Goal: Task Accomplishment & Management: Use online tool/utility

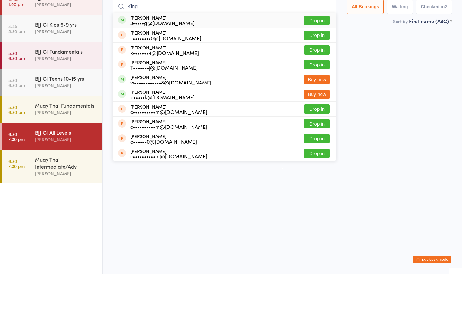
type input "King"
click at [310, 59] on button "Drop in" at bounding box center [317, 63] width 26 height 9
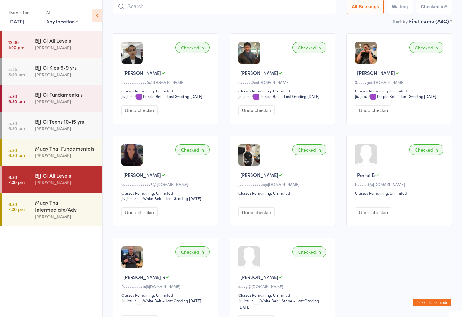
click at [67, 210] on div "Muay Thai Intermediate/Adv" at bounding box center [66, 206] width 62 height 14
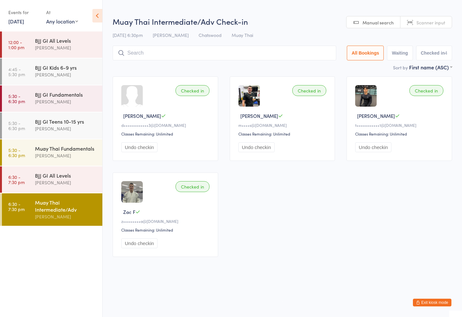
click at [174, 54] on input "search" at bounding box center [225, 53] width 224 height 15
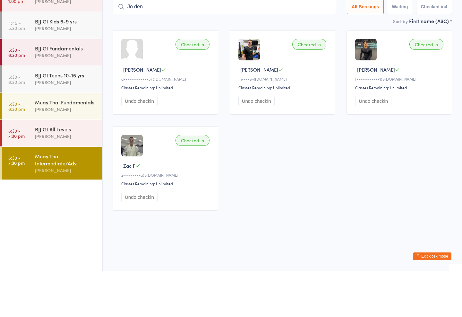
type input "Jo den"
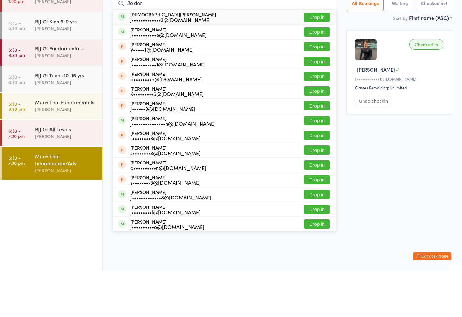
click at [317, 59] on button "Drop in" at bounding box center [317, 63] width 26 height 9
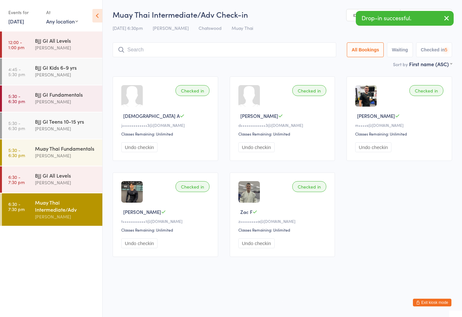
click at [257, 56] on input "search" at bounding box center [225, 49] width 224 height 15
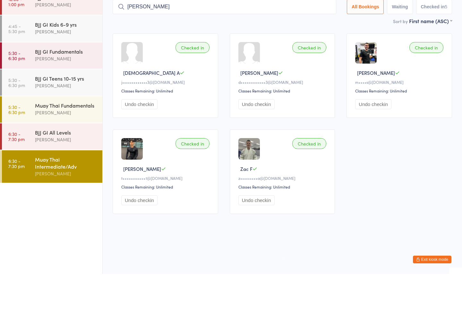
type input "[PERSON_NAME]"
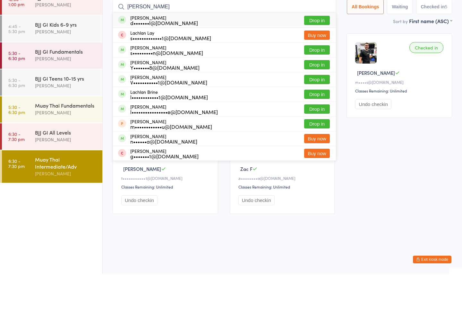
click at [314, 59] on button "Drop in" at bounding box center [317, 63] width 26 height 9
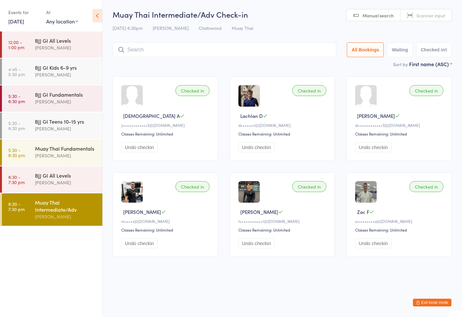
click at [92, 18] on icon at bounding box center [97, 15] width 10 height 13
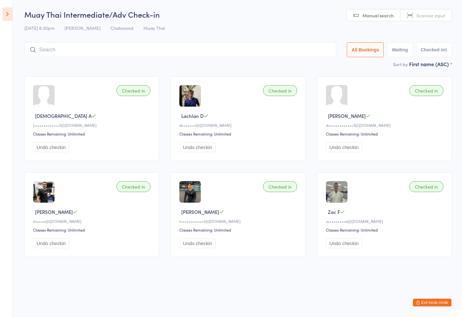
click at [423, 290] on html "You have now entered Kiosk Mode. Members will be able to check themselves in us…" at bounding box center [231, 158] width 462 height 317
click at [417, 292] on html "You have now entered Kiosk Mode. Members will be able to check themselves in us…" at bounding box center [231, 158] width 462 height 317
click at [409, 294] on html "You have now entered Kiosk Mode. Members will be able to check themselves in us…" at bounding box center [231, 158] width 462 height 317
click at [435, 292] on html "You have now entered Kiosk Mode. Members will be able to check themselves in us…" at bounding box center [231, 158] width 462 height 317
click at [419, 294] on html "You have now entered Kiosk Mode. Members will be able to check themselves in us…" at bounding box center [231, 158] width 462 height 317
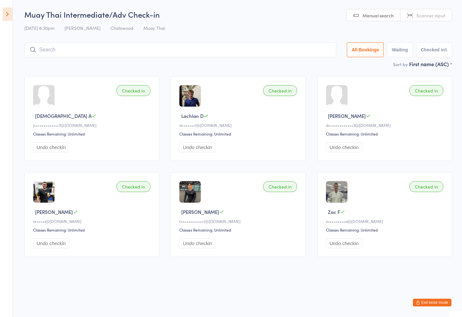
click at [109, 25] on div "[DATE] 6:30pm [PERSON_NAME] Muay Thai" at bounding box center [238, 28] width 428 height 11
click at [112, 27] on span "Chatswood" at bounding box center [121, 28] width 23 height 6
click at [115, 30] on span "Chatswood" at bounding box center [121, 28] width 23 height 6
click at [108, 32] on div "[DATE] 6:30pm [PERSON_NAME] Muay Thai" at bounding box center [238, 28] width 428 height 11
click at [95, 30] on div "[DATE] 6:30pm [PERSON_NAME] Muay Thai" at bounding box center [238, 28] width 428 height 11
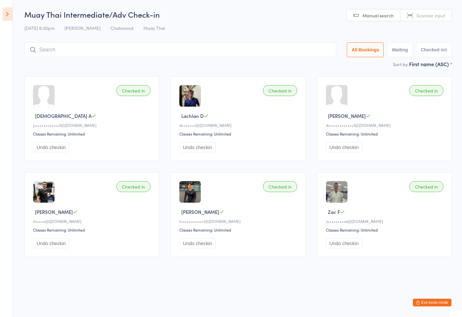
click at [102, 43] on input "search" at bounding box center [180, 49] width 312 height 15
click at [105, 33] on div "[DATE] 6:30pm [PERSON_NAME] Muay Thai" at bounding box center [238, 28] width 428 height 11
click at [110, 28] on span "Chatswood" at bounding box center [121, 28] width 23 height 6
click at [114, 23] on div "[DATE] 6:30pm [PERSON_NAME] Muay Thai" at bounding box center [238, 28] width 428 height 11
click at [43, 20] on div "Muay Thai Intermediate/Adv Check-in [DATE] 6:30pm [PERSON_NAME] Muay Thai Manua…" at bounding box center [238, 34] width 428 height 51
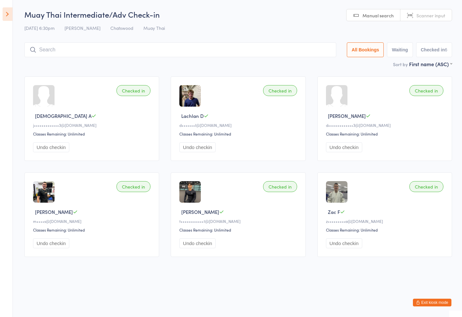
click at [88, 23] on div "Muay Thai Intermediate/Adv Check-in [DATE] 6:30pm [PERSON_NAME] Muay Thai Manua…" at bounding box center [238, 34] width 428 height 51
click at [131, 37] on div "Muay Thai Intermediate/Adv Check-in [DATE] 6:30pm [PERSON_NAME] Muay Thai Manua…" at bounding box center [238, 34] width 428 height 51
click at [131, 24] on div "[DATE] 6:30pm [PERSON_NAME] Muay Thai" at bounding box center [238, 28] width 428 height 11
click at [143, 30] on span "Muay Thai" at bounding box center [154, 28] width 22 height 6
click at [128, 28] on div "[DATE] 6:30pm [PERSON_NAME] Muay Thai" at bounding box center [238, 28] width 428 height 11
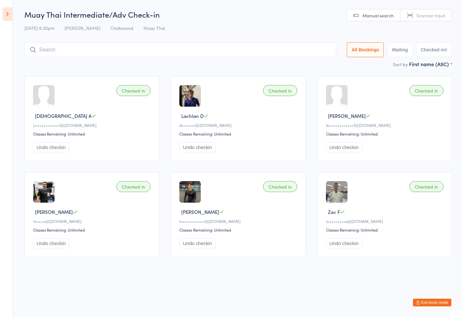
click at [110, 18] on h2 "Muay Thai Intermediate/Adv Check-in" at bounding box center [238, 14] width 428 height 11
click at [109, 23] on div "Muay Thai Intermediate/Adv Check-in [DATE] 6:30pm [PERSON_NAME] Muay Thai Manua…" at bounding box center [238, 34] width 428 height 51
click at [92, 25] on div "[DATE] 6:30pm [PERSON_NAME] Muay Thai" at bounding box center [238, 28] width 428 height 11
click at [94, 32] on div "[DATE] 6:30pm [PERSON_NAME] Muay Thai" at bounding box center [238, 28] width 428 height 11
click at [66, 27] on span "[PERSON_NAME]" at bounding box center [83, 28] width 36 height 6
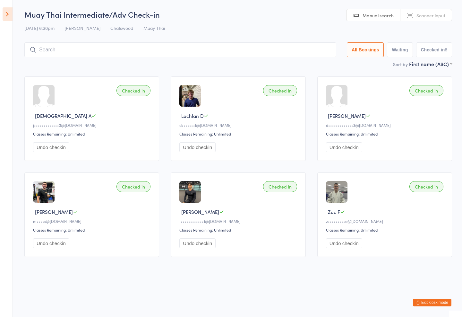
click at [65, 30] on span "[PERSON_NAME]" at bounding box center [83, 28] width 36 height 6
click at [71, 29] on span "[PERSON_NAME]" at bounding box center [83, 28] width 36 height 6
click at [108, 38] on div "Muay Thai Intermediate/Adv Check-in [DATE] 6:30pm [PERSON_NAME] Muay Thai Manua…" at bounding box center [238, 34] width 428 height 51
click at [110, 27] on span "Chatswood" at bounding box center [121, 28] width 23 height 6
